Goal: Information Seeking & Learning: Understand process/instructions

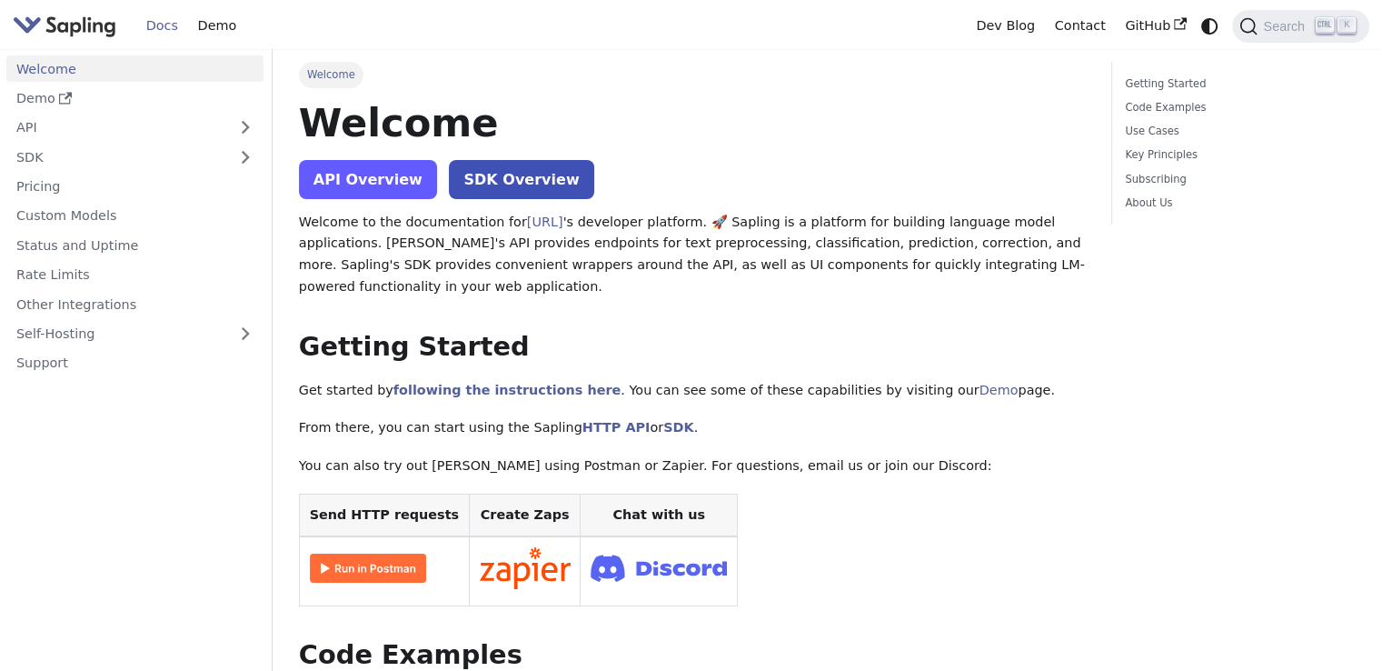
click at [389, 187] on link "API Overview" at bounding box center [368, 179] width 138 height 39
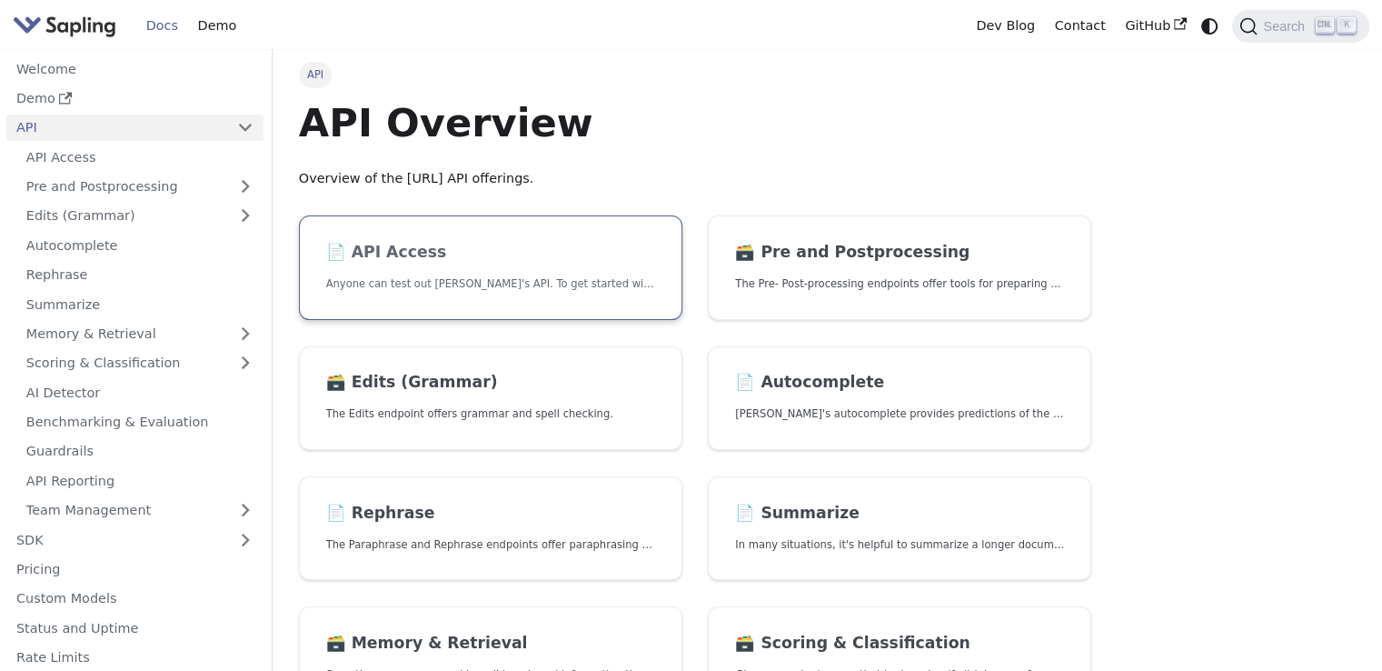
click at [536, 277] on p "Anyone can test out [PERSON_NAME]'s API. To get started with the API, simply:" at bounding box center [490, 283] width 329 height 17
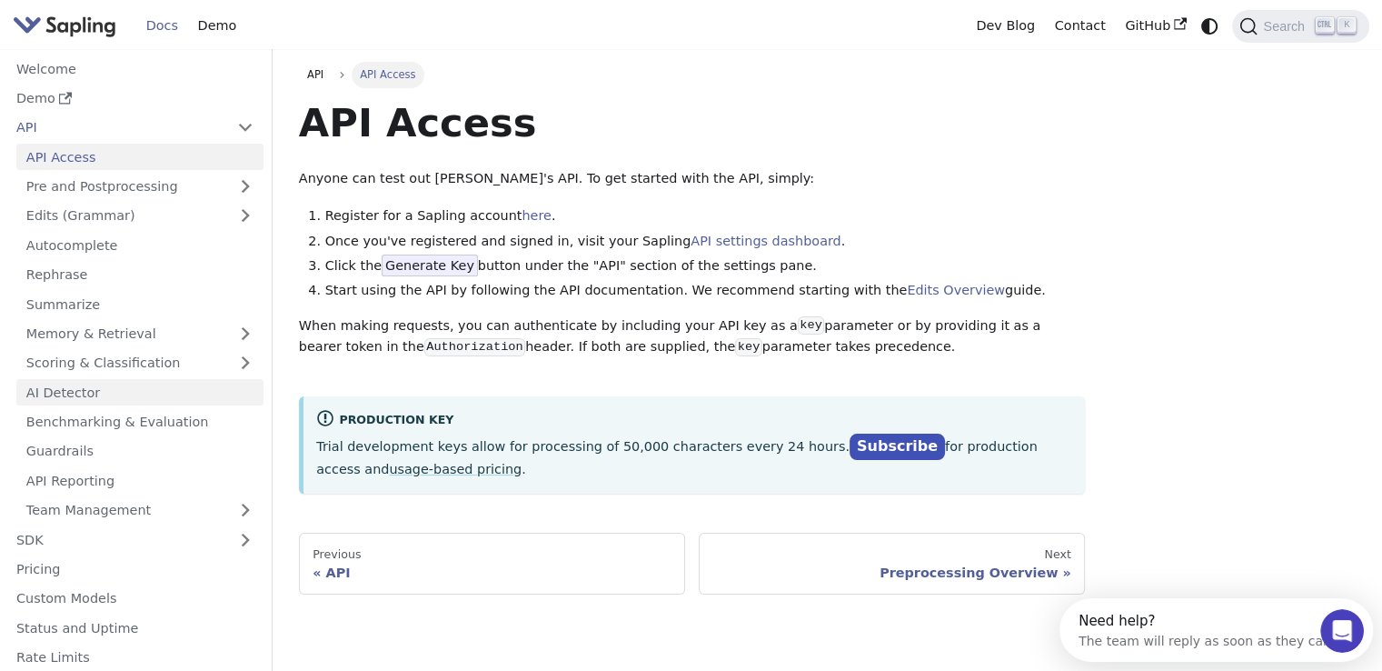
click at [104, 393] on link "AI Detector" at bounding box center [139, 392] width 247 height 26
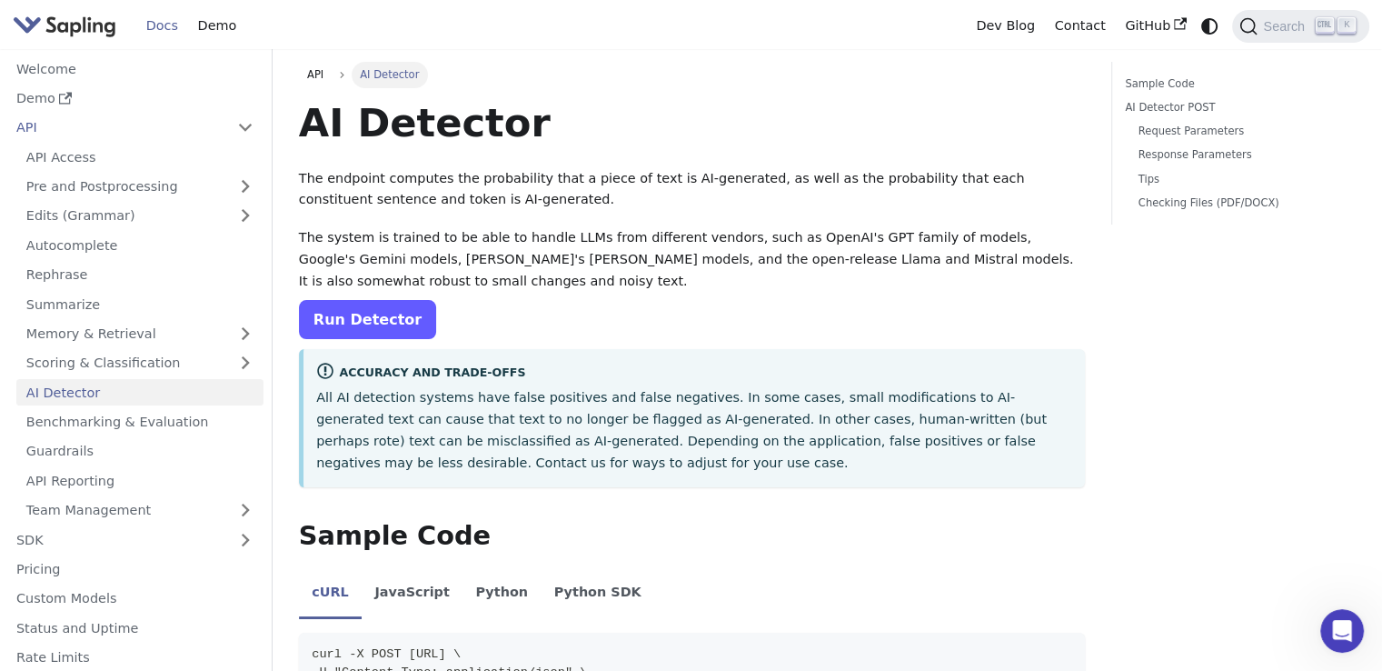
click at [378, 301] on link "Run Detector" at bounding box center [367, 319] width 137 height 39
